Goal: Transaction & Acquisition: Download file/media

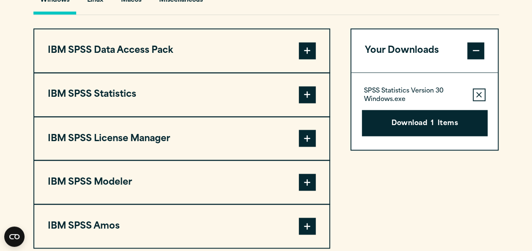
scroll to position [658, 0]
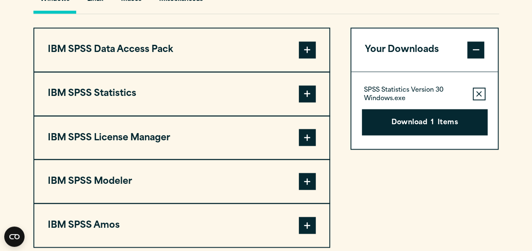
click at [311, 89] on span at bounding box center [307, 93] width 17 height 17
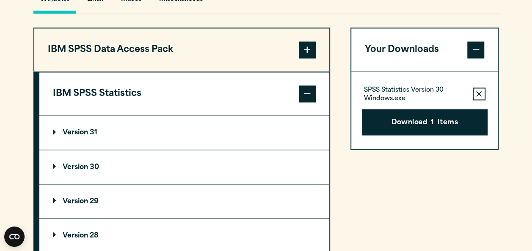
click at [109, 164] on summary "Version 30" at bounding box center [184, 167] width 290 height 34
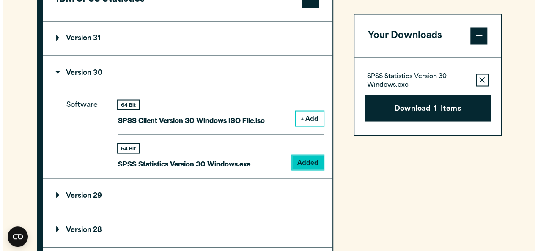
scroll to position [752, 0]
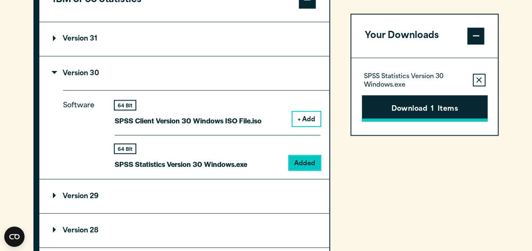
click at [390, 106] on button "Download 1 Items" at bounding box center [425, 108] width 126 height 26
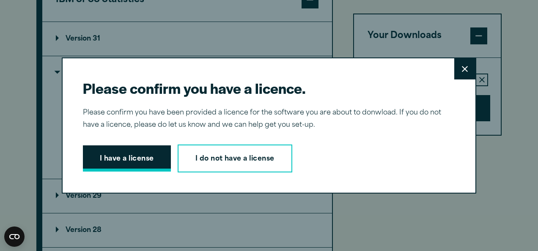
click at [149, 160] on button "I have a license" at bounding box center [127, 158] width 88 height 26
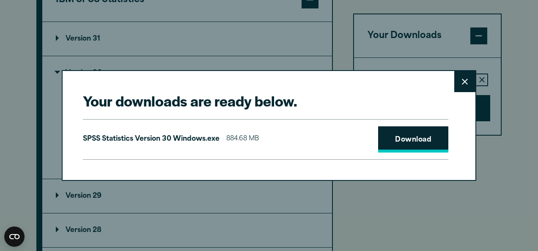
click at [393, 136] on link "Download" at bounding box center [413, 139] width 70 height 26
click at [351, 140] on div "SPSS Statistics Version 30 Windows.exe 884.68 MB Download" at bounding box center [265, 139] width 365 height 41
